Goal: Navigation & Orientation: Find specific page/section

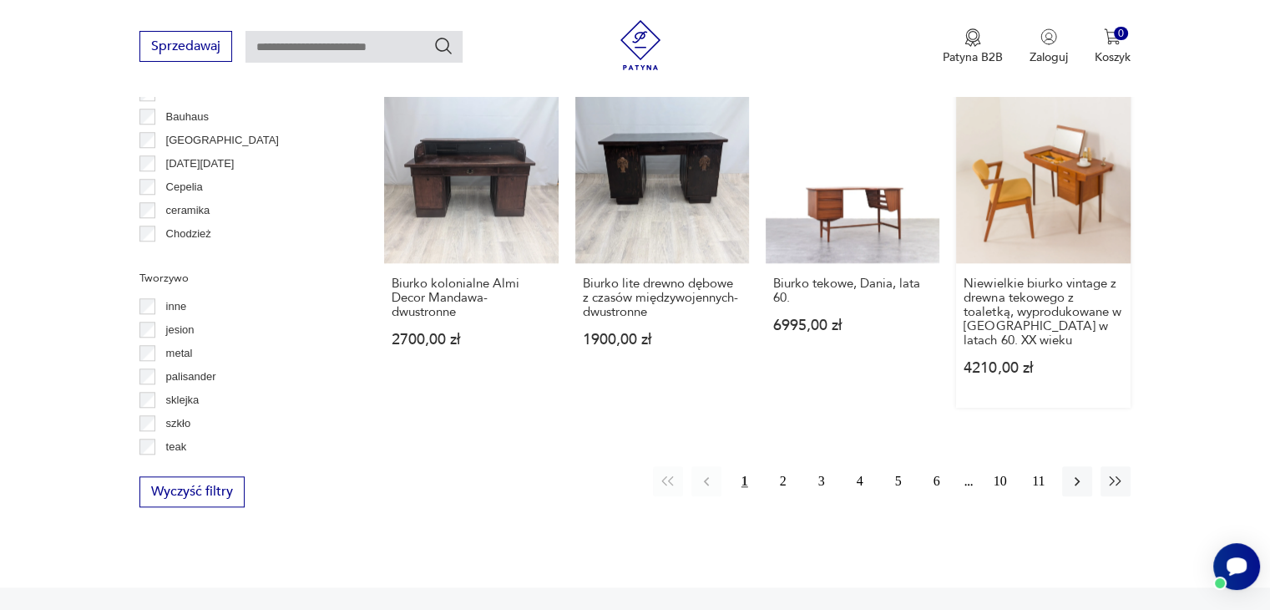
scroll to position [1460, 0]
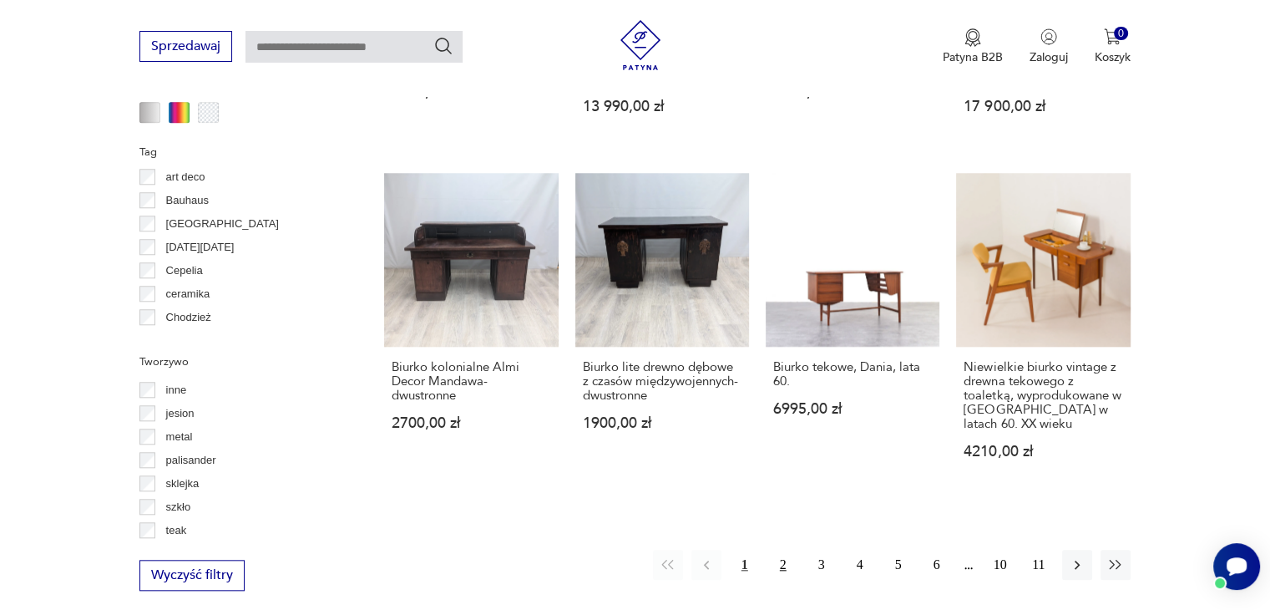
click at [784, 549] on button "2" at bounding box center [783, 564] width 30 height 30
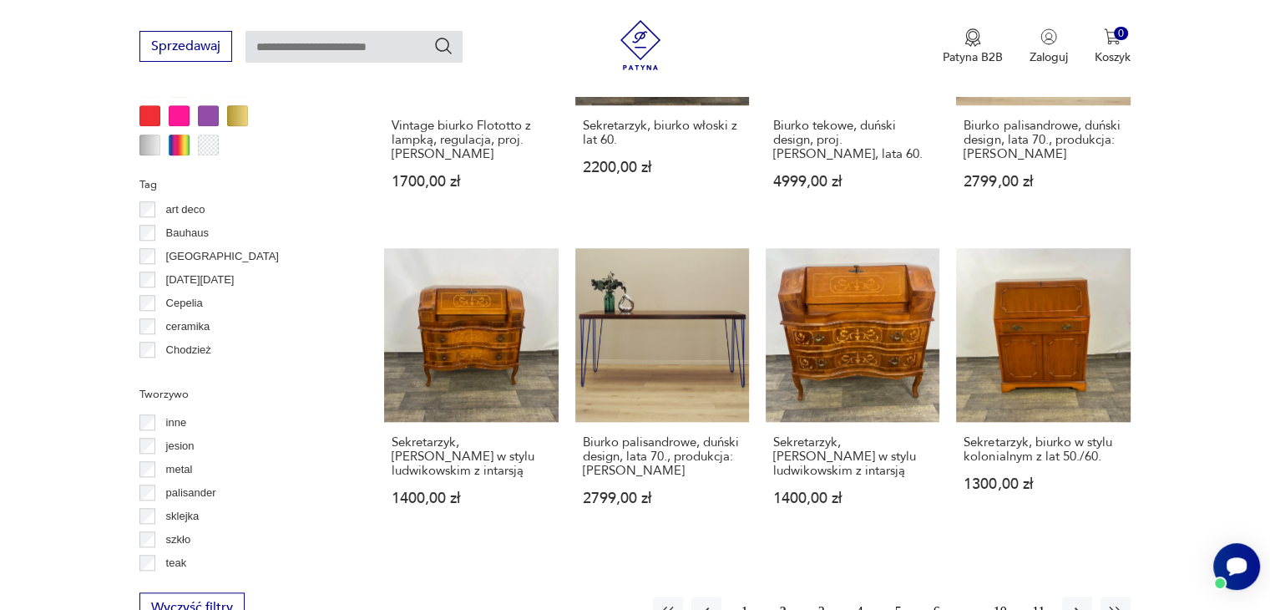
scroll to position [1528, 0]
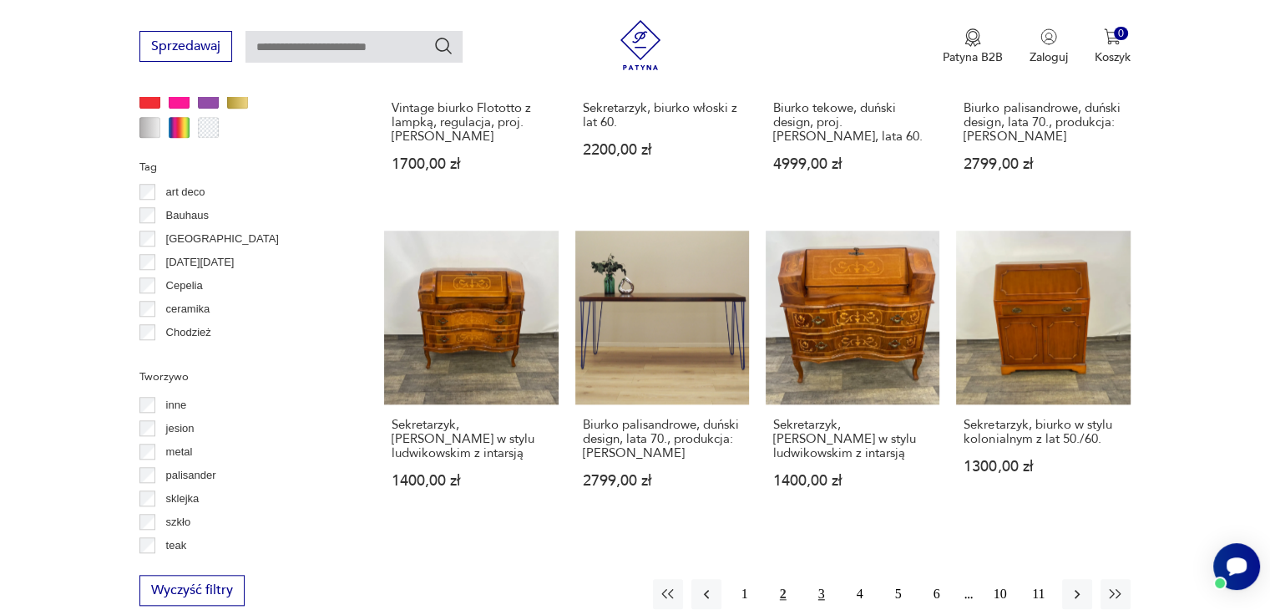
click at [826, 579] on button "3" at bounding box center [822, 594] width 30 height 30
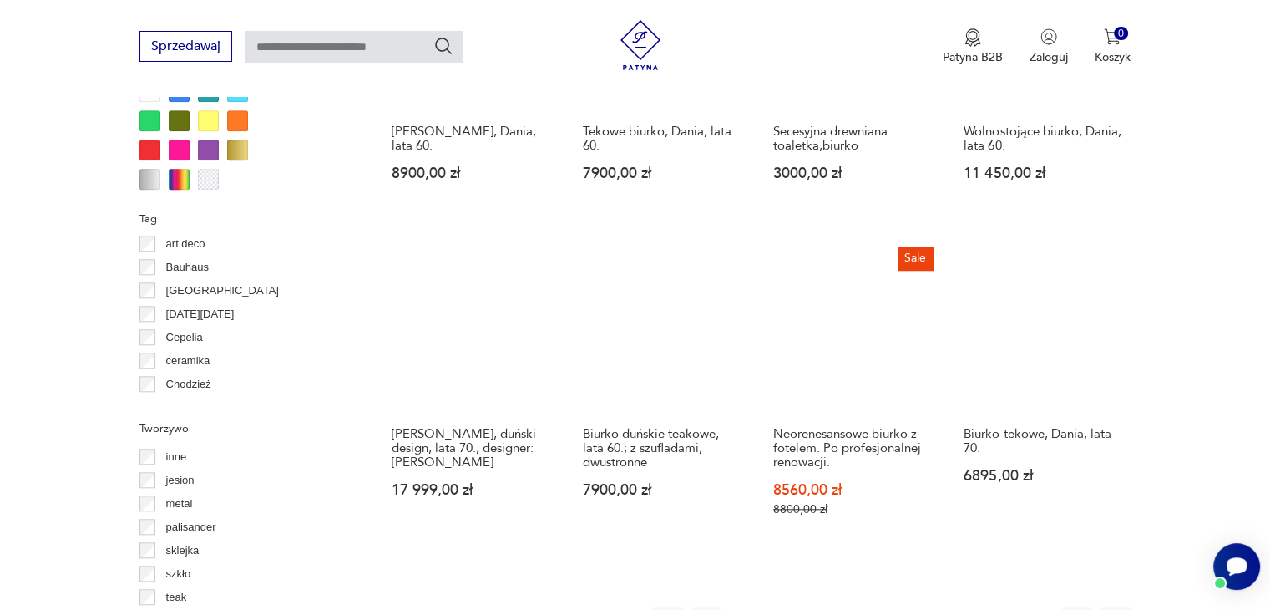
scroll to position [1695, 0]
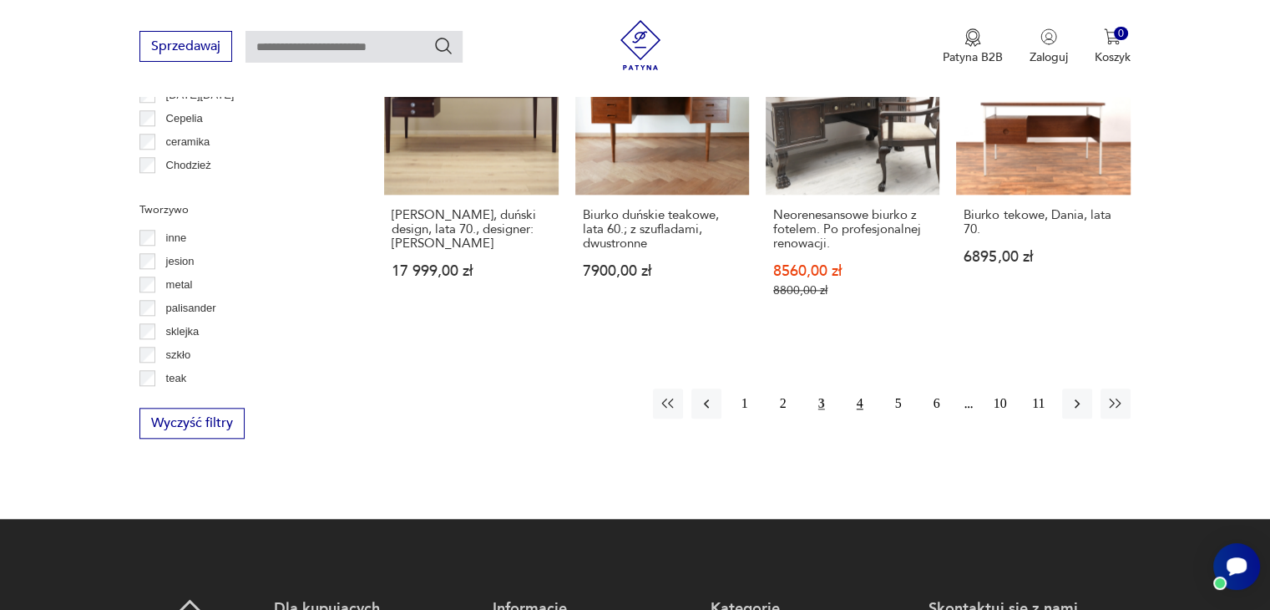
click at [870, 388] on button "4" at bounding box center [860, 403] width 30 height 30
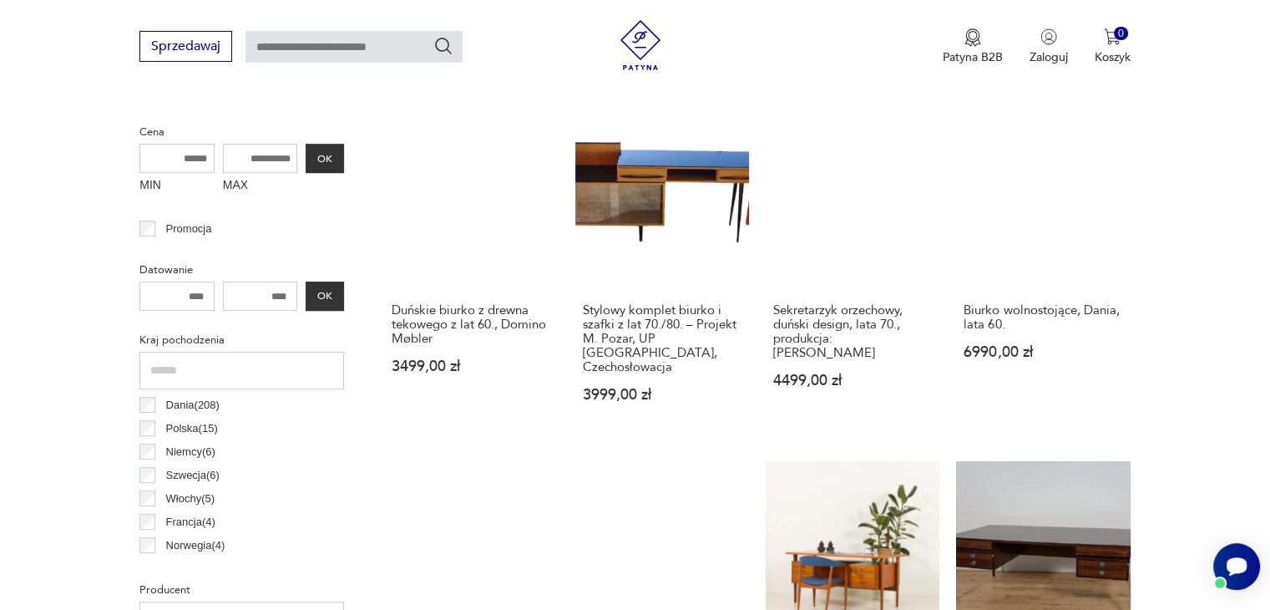
scroll to position [777, 0]
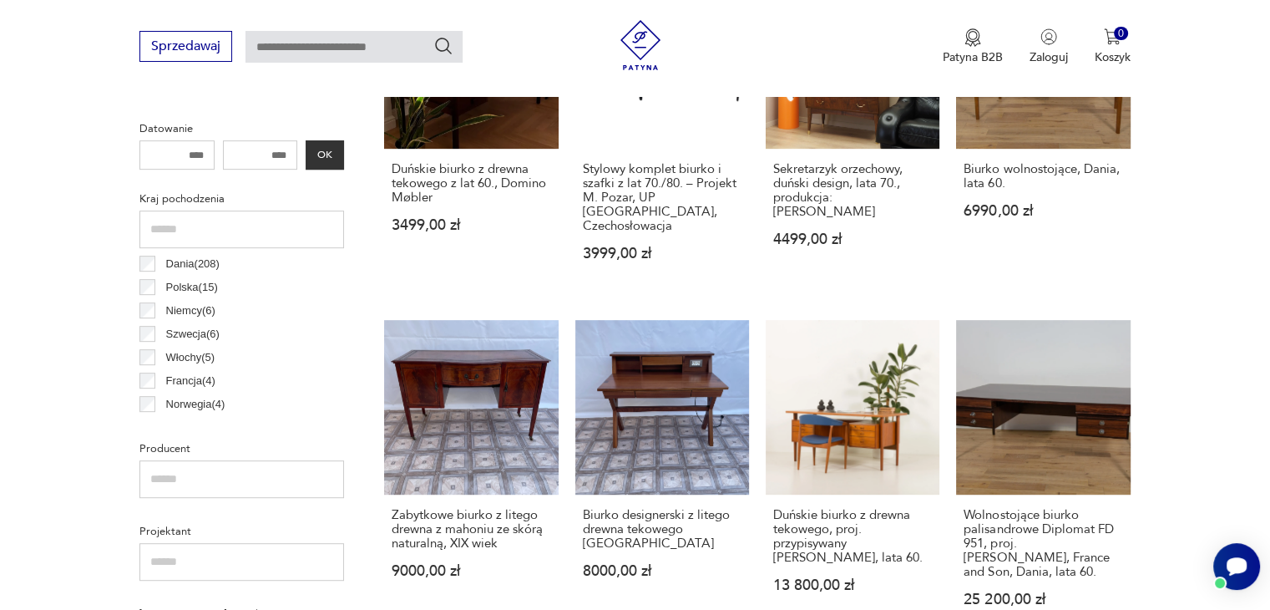
drag, startPoint x: 1268, startPoint y: 201, endPoint x: 1282, endPoint y: 247, distance: 48.1
click at [1269, 268] on html "Cenimy prywatność użytkowników Używamy plików cookie, aby poprawić jakość przeg…" at bounding box center [635, 582] width 1270 height 2719
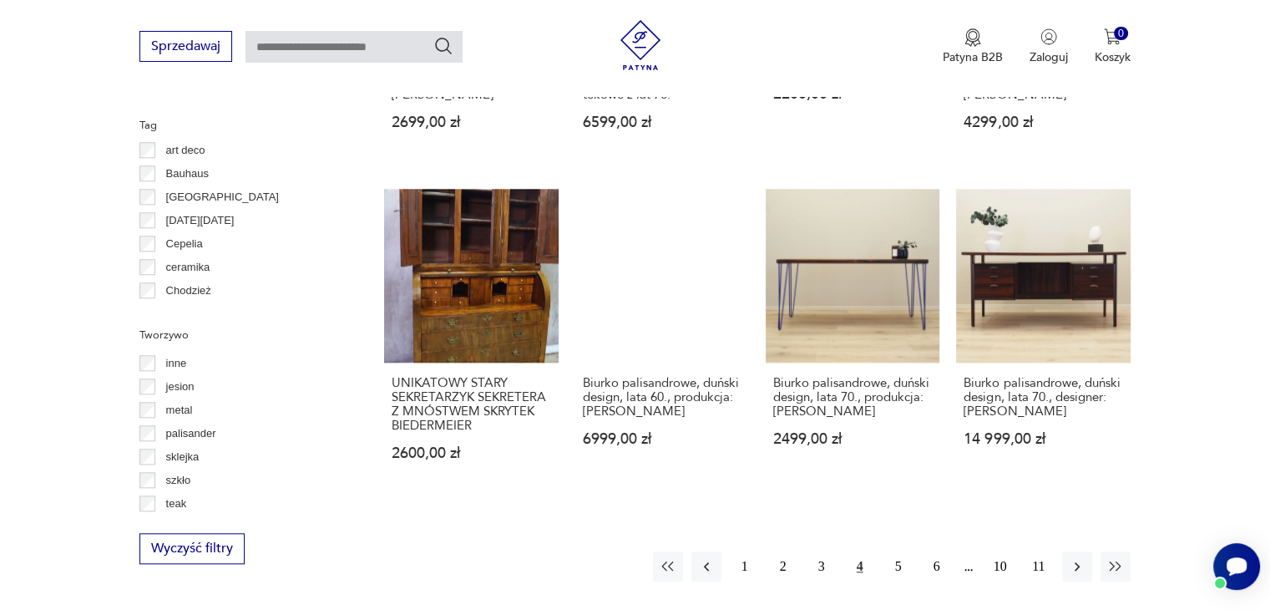
scroll to position [1788, 0]
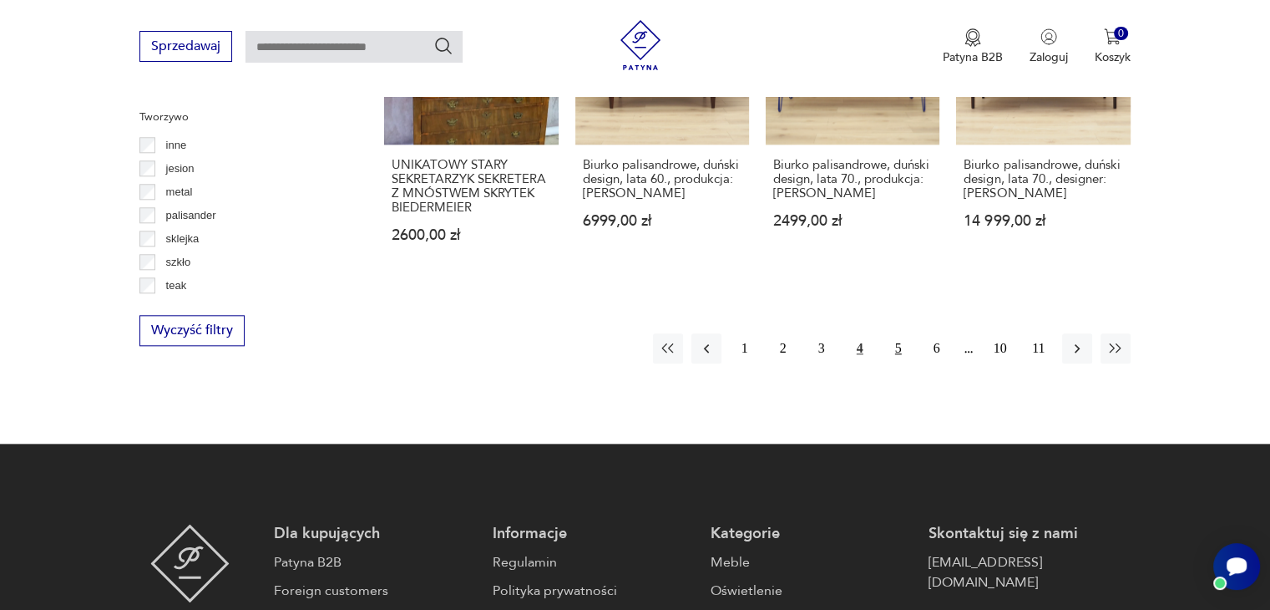
click at [887, 333] on button "5" at bounding box center [898, 348] width 30 height 30
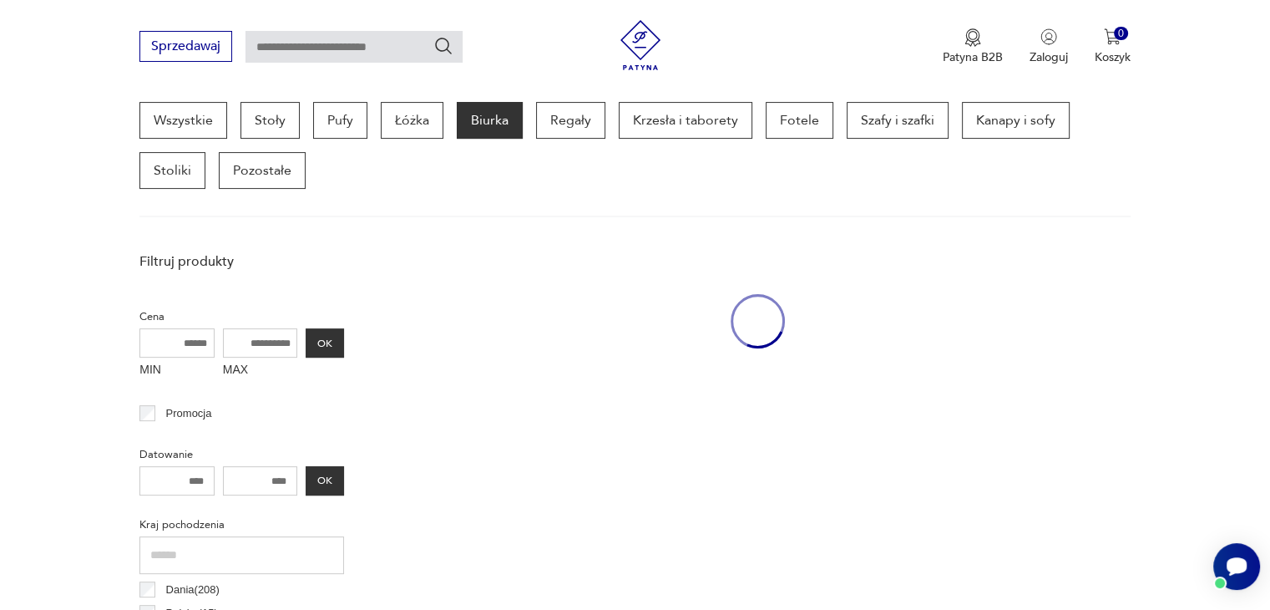
scroll to position [443, 0]
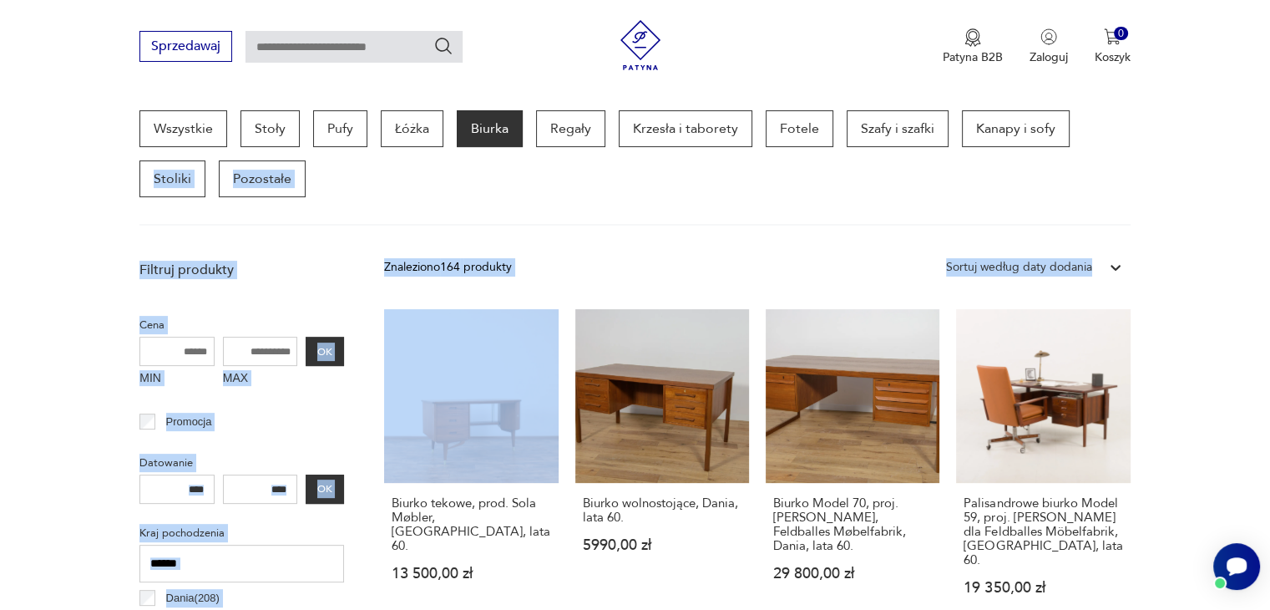
drag, startPoint x: 1253, startPoint y: 195, endPoint x: 1254, endPoint y: 238, distance: 43.4
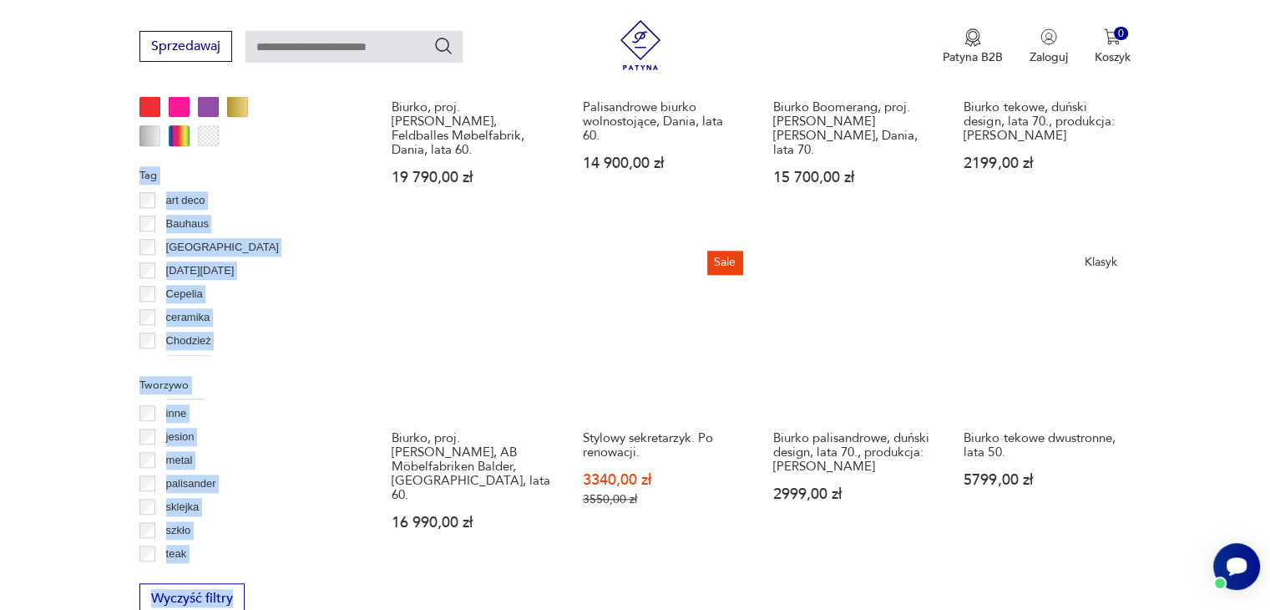
scroll to position [1622, 0]
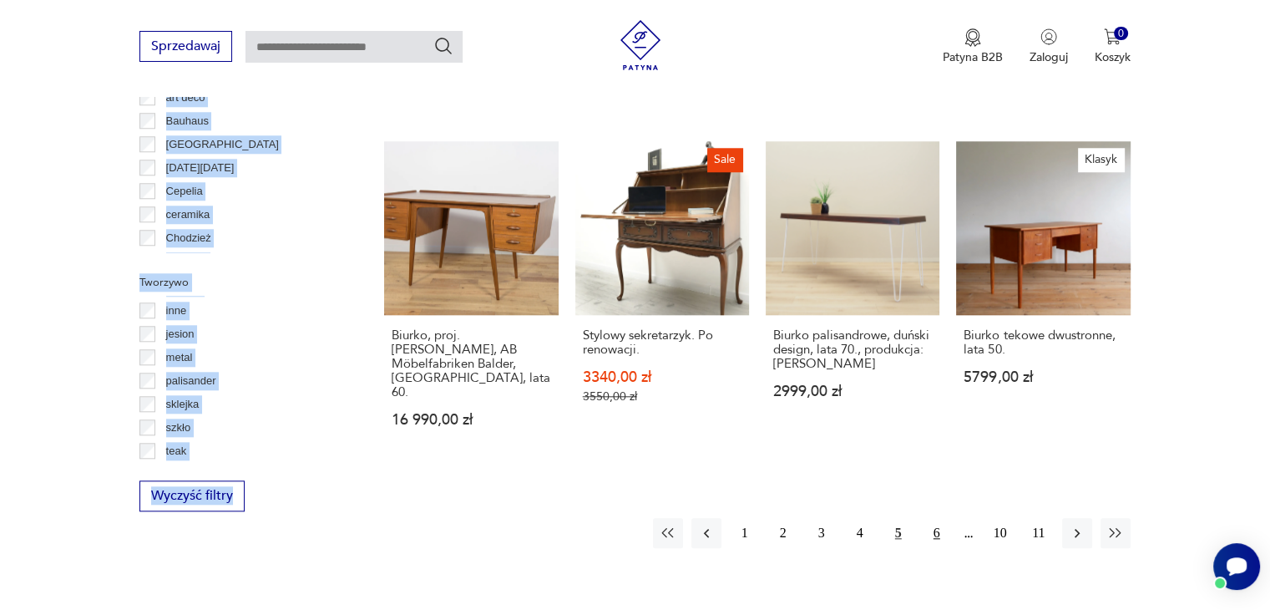
click at [943, 518] on button "6" at bounding box center [937, 533] width 30 height 30
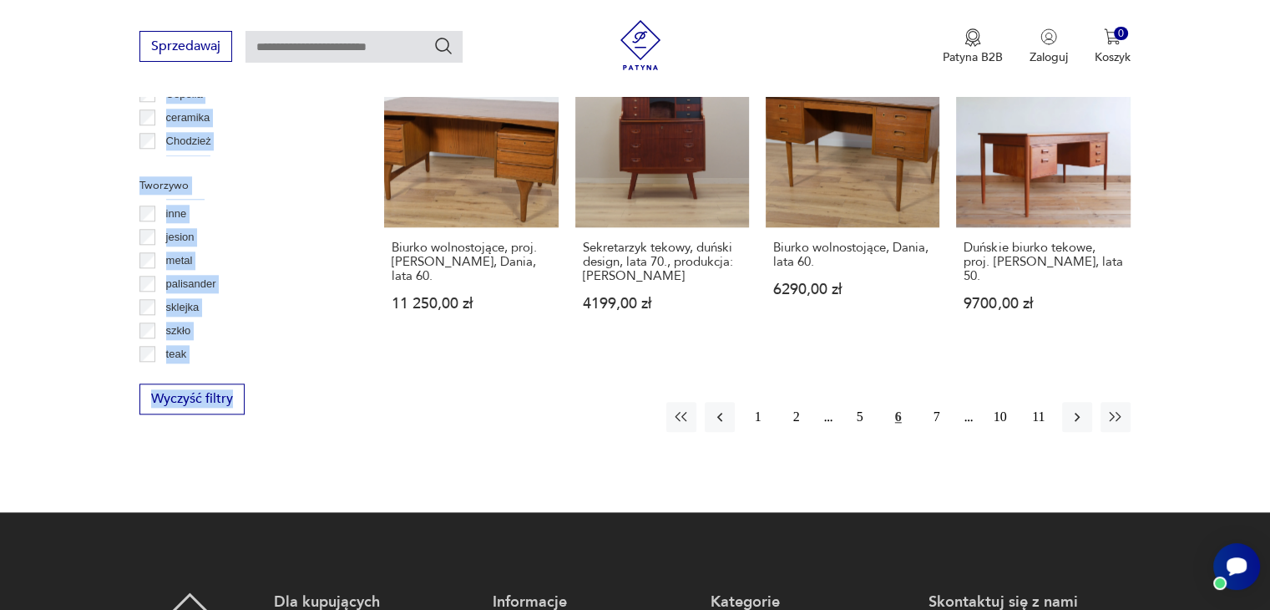
scroll to position [1722, 0]
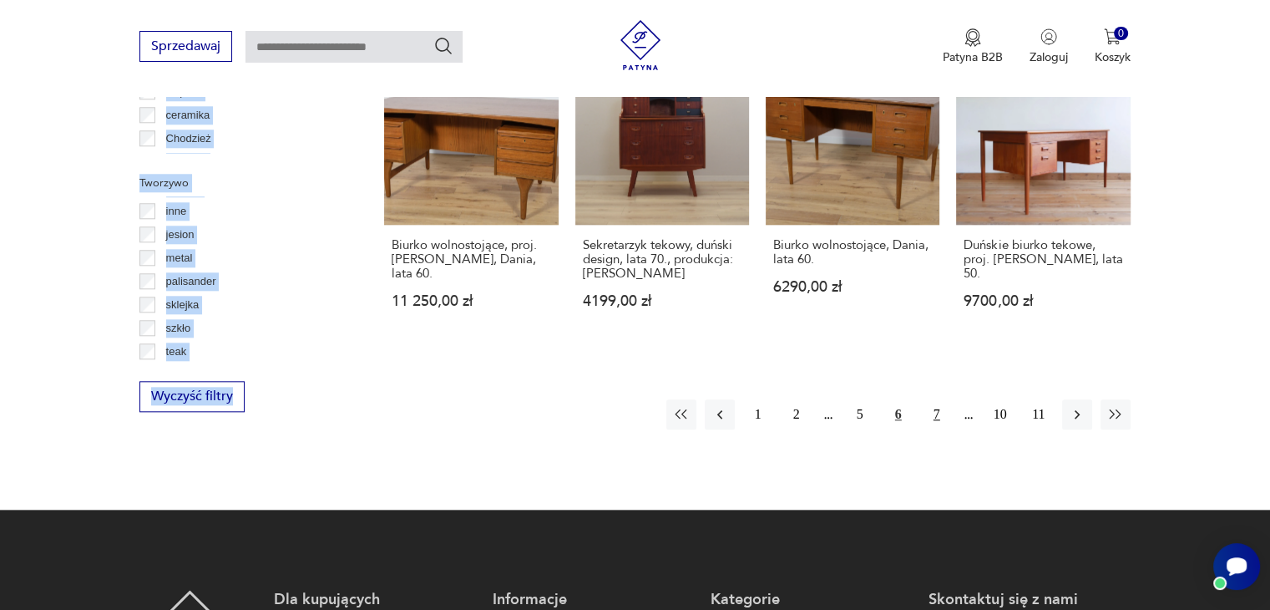
click at [940, 399] on button "7" at bounding box center [937, 414] width 30 height 30
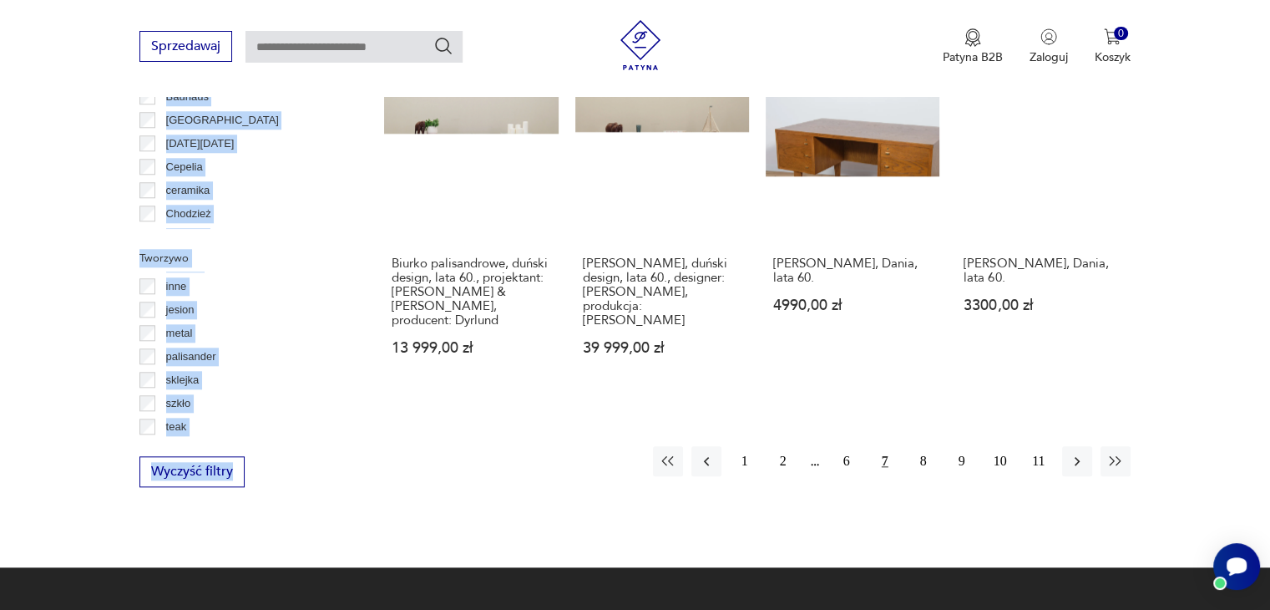
scroll to position [1747, 0]
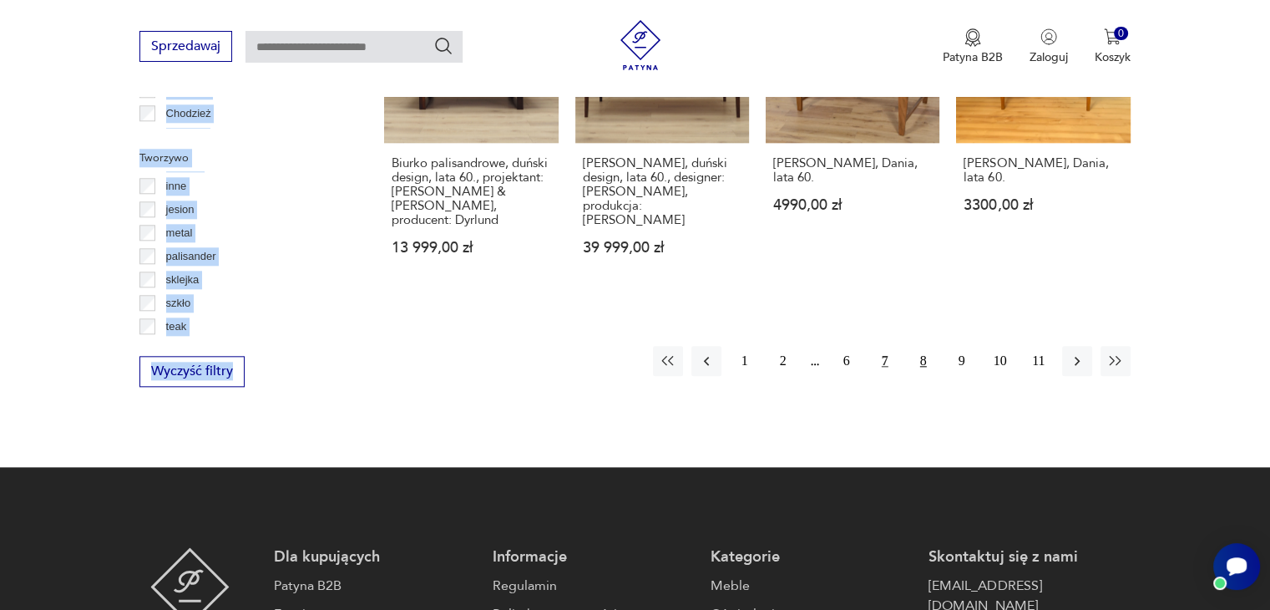
click at [925, 350] on button "8" at bounding box center [923, 361] width 30 height 30
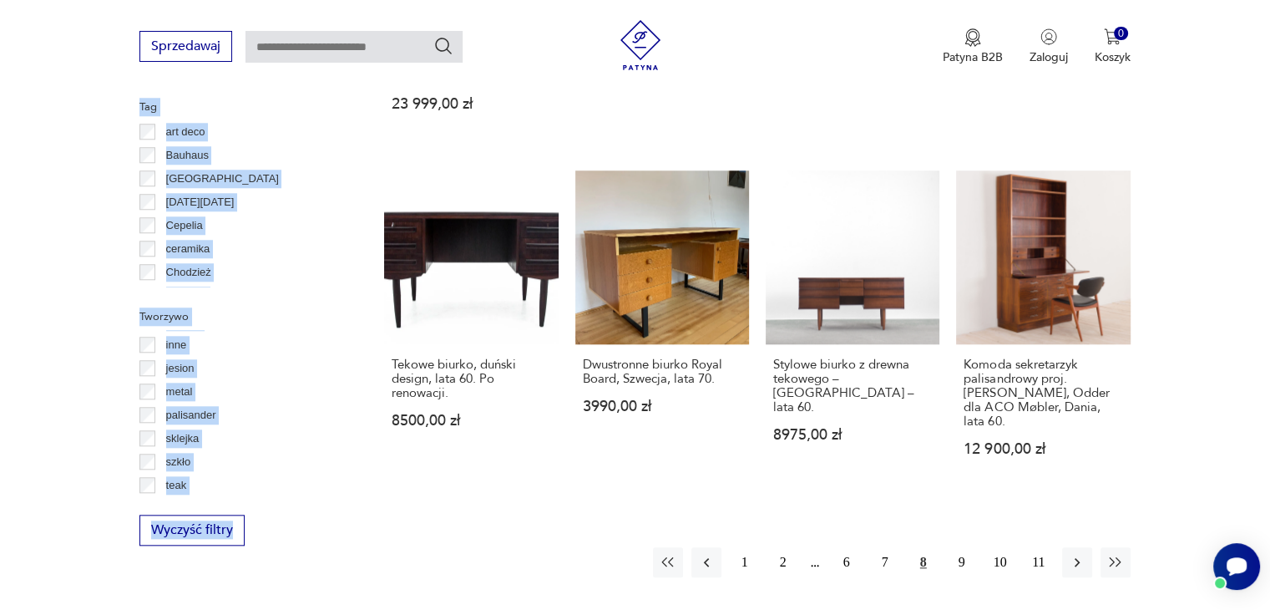
scroll to position [1597, 0]
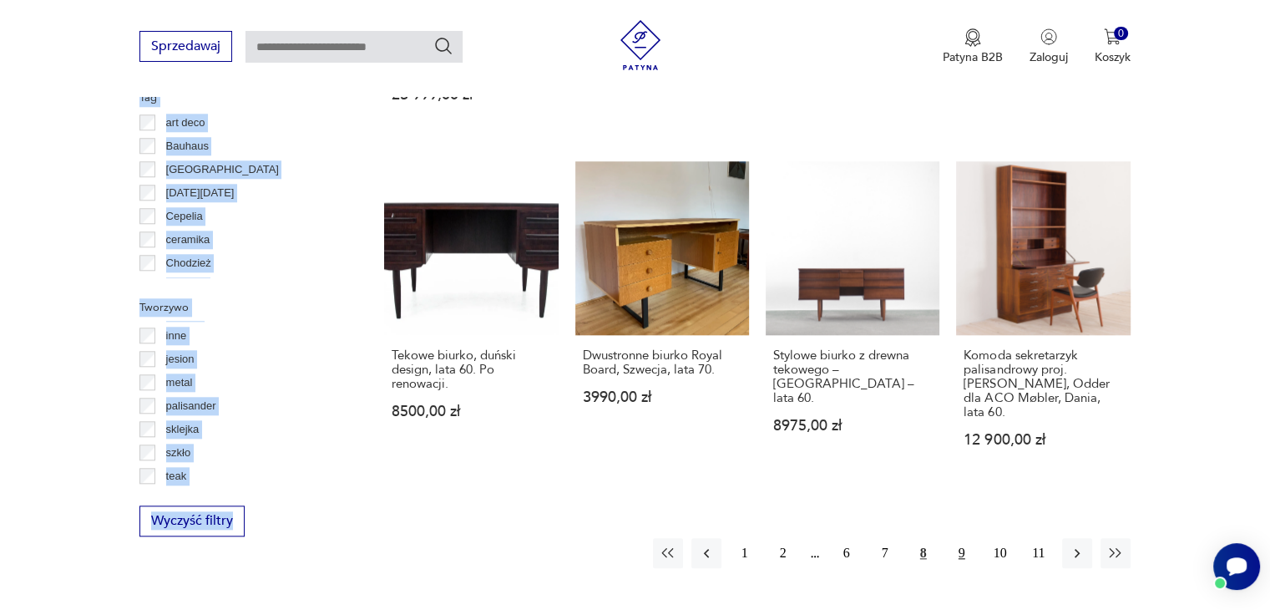
click at [960, 538] on button "9" at bounding box center [962, 553] width 30 height 30
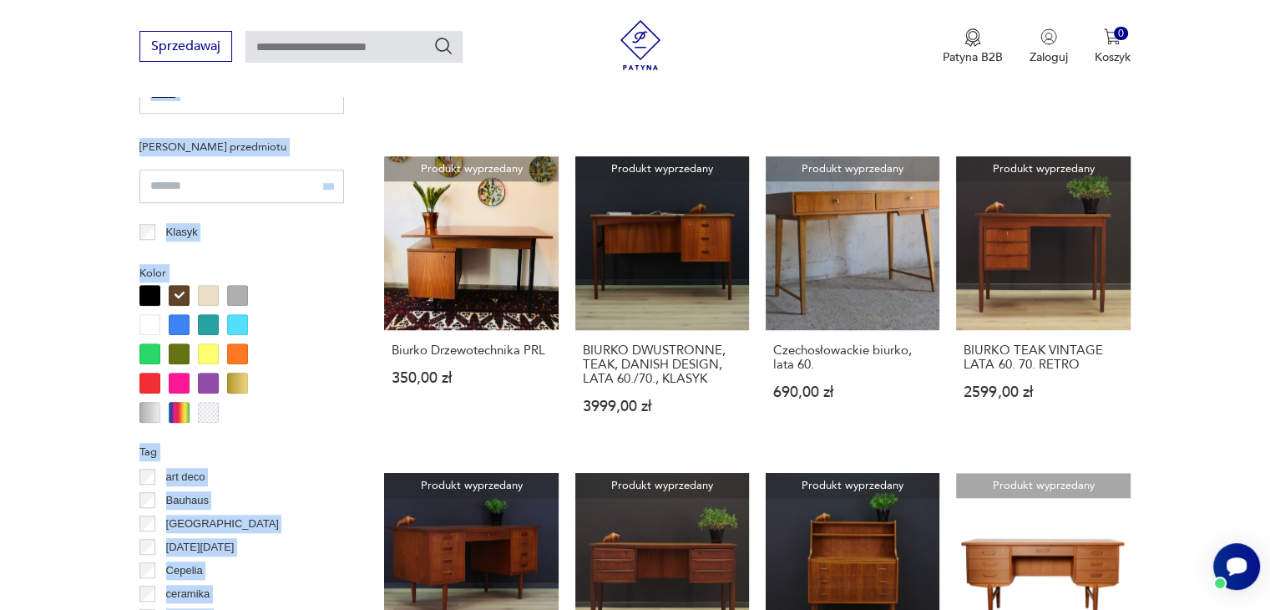
scroll to position [1154, 0]
